Goal: Task Accomplishment & Management: Use online tool/utility

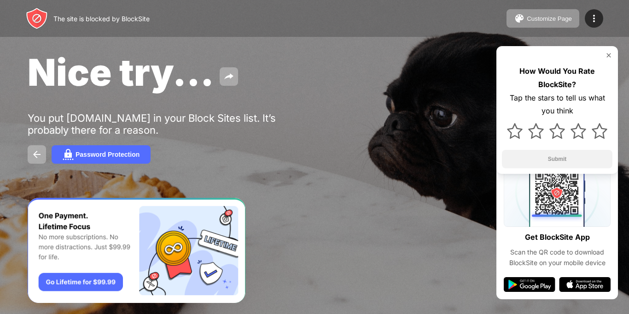
click at [607, 59] on div "How Would You Rate BlockSite? Tap the stars to tell us what you think Submit" at bounding box center [557, 110] width 122 height 128
